Goal: Information Seeking & Learning: Learn about a topic

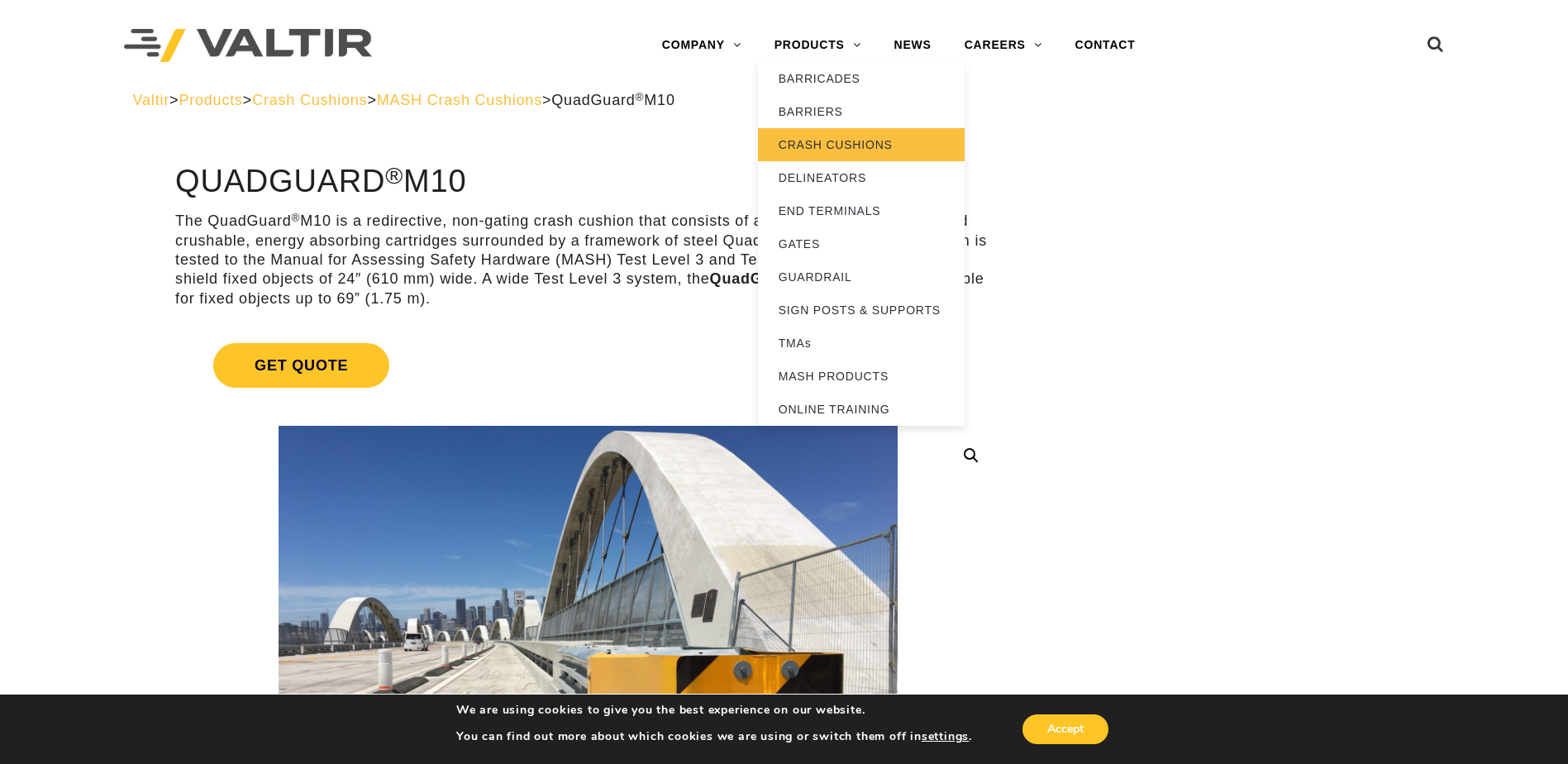
click at [836, 151] on link "CRASH CUSHIONS" at bounding box center [861, 145] width 206 height 33
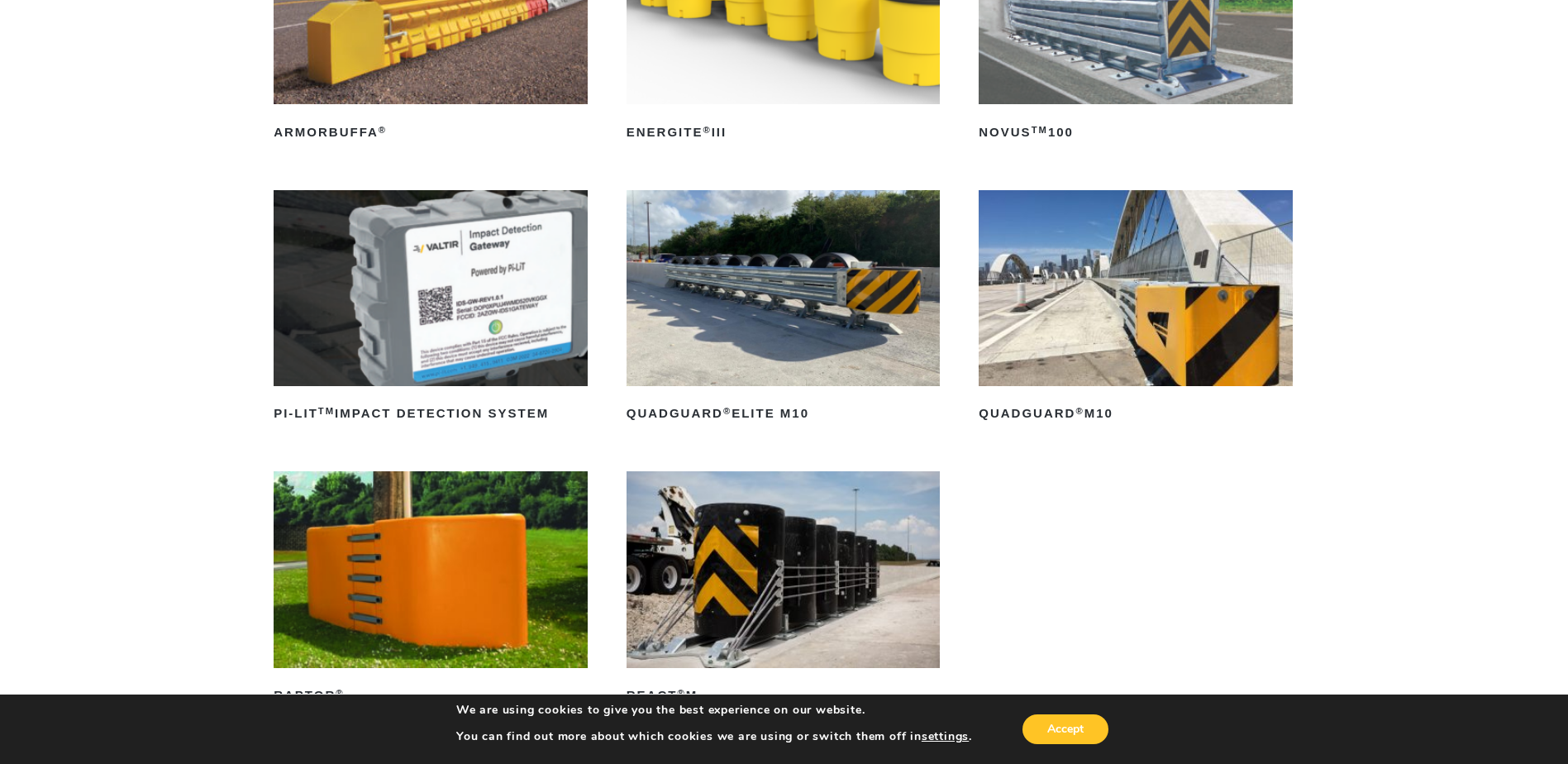
scroll to position [414, 0]
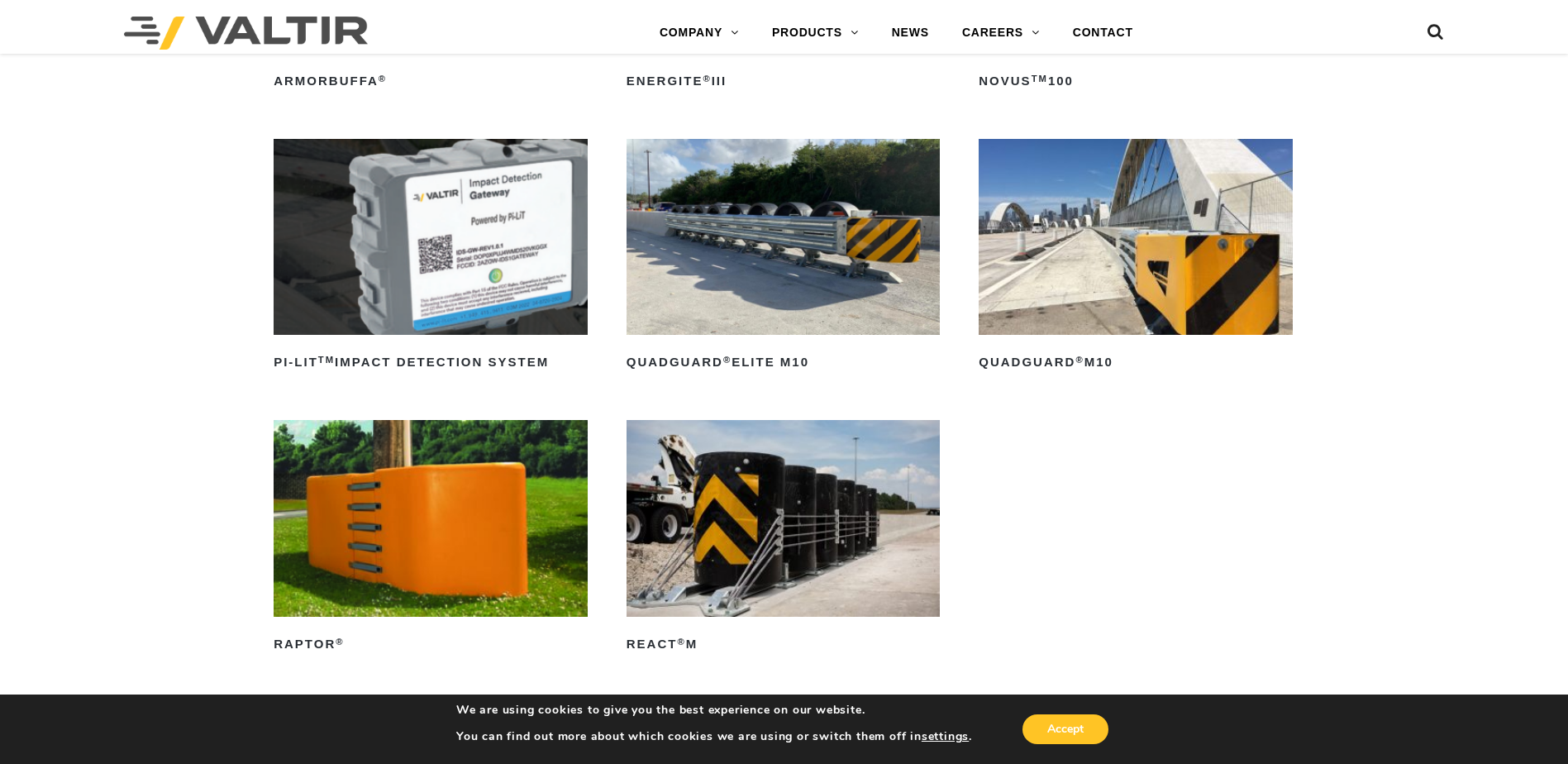
click at [744, 264] on img at bounding box center [784, 237] width 314 height 196
